Goal: Find specific page/section: Find specific page/section

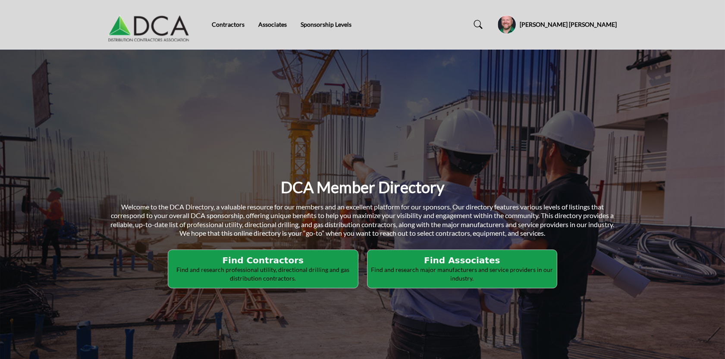
click at [292, 268] on p "Find and research professional utility, directional drilling and gas distributi…" at bounding box center [263, 274] width 185 height 17
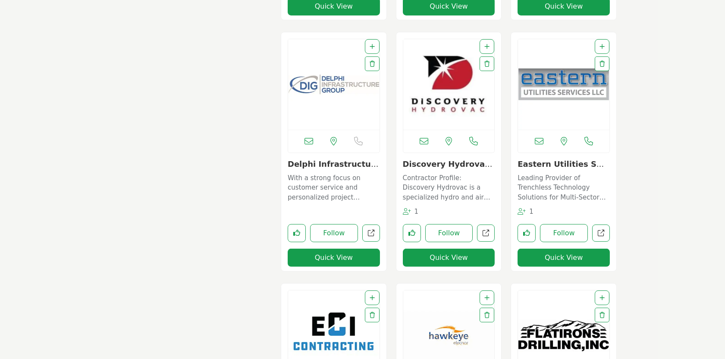
scroll to position [1243, 0]
